Goal: Check status

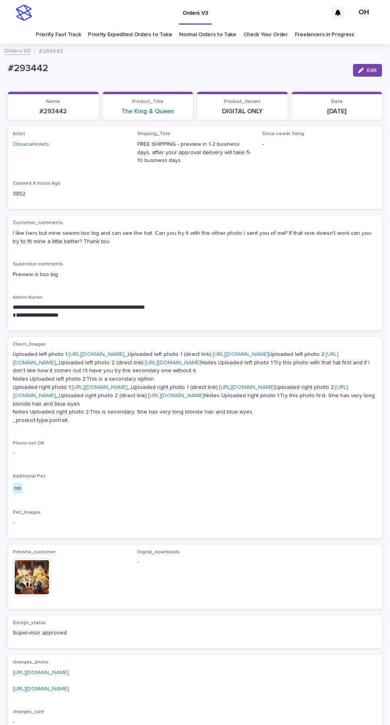
click at [256, 34] on link "Check Your Order" at bounding box center [265, 34] width 44 height 19
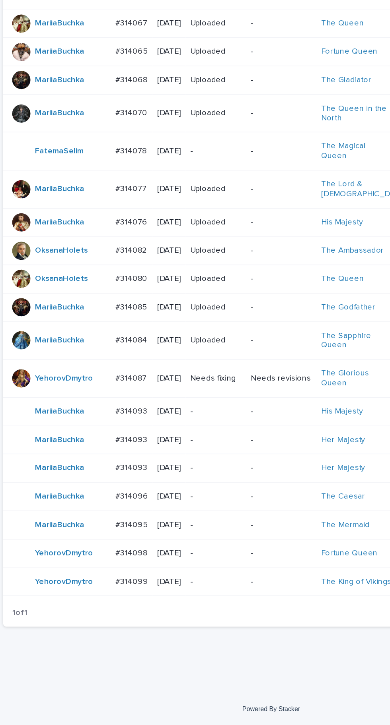
click at [108, 502] on p "#314093" at bounding box center [98, 506] width 24 height 8
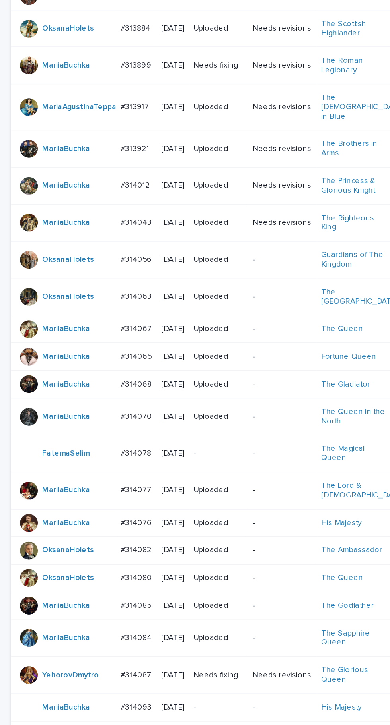
scroll to position [225, 0]
